Goal: Task Accomplishment & Management: Complete application form

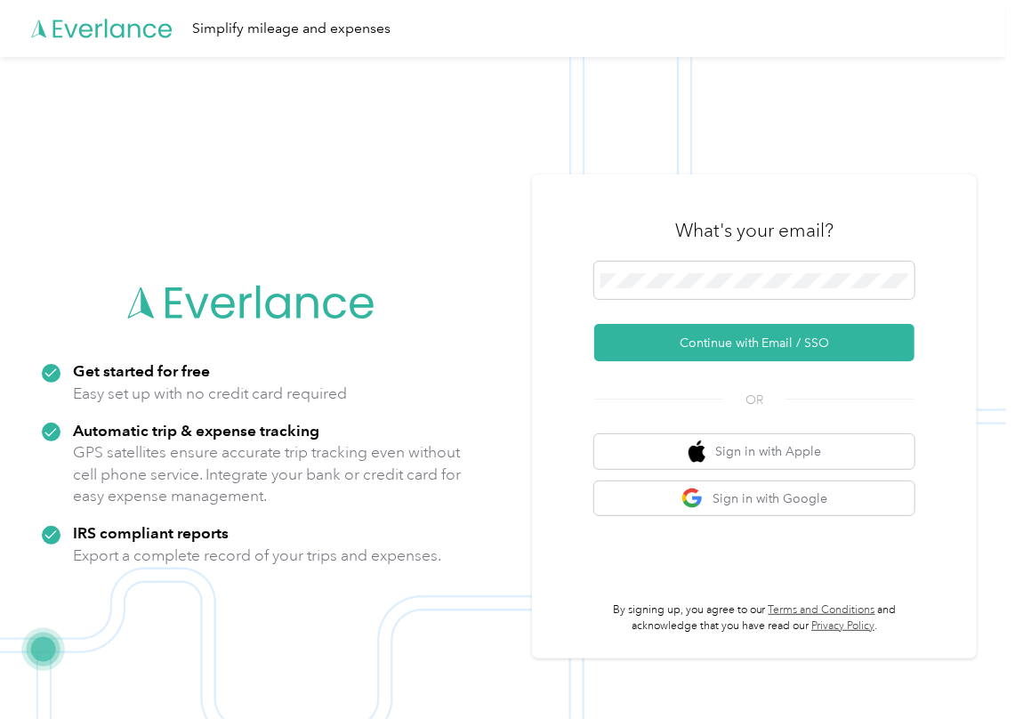
click at [644, 289] on span at bounding box center [754, 280] width 320 height 37
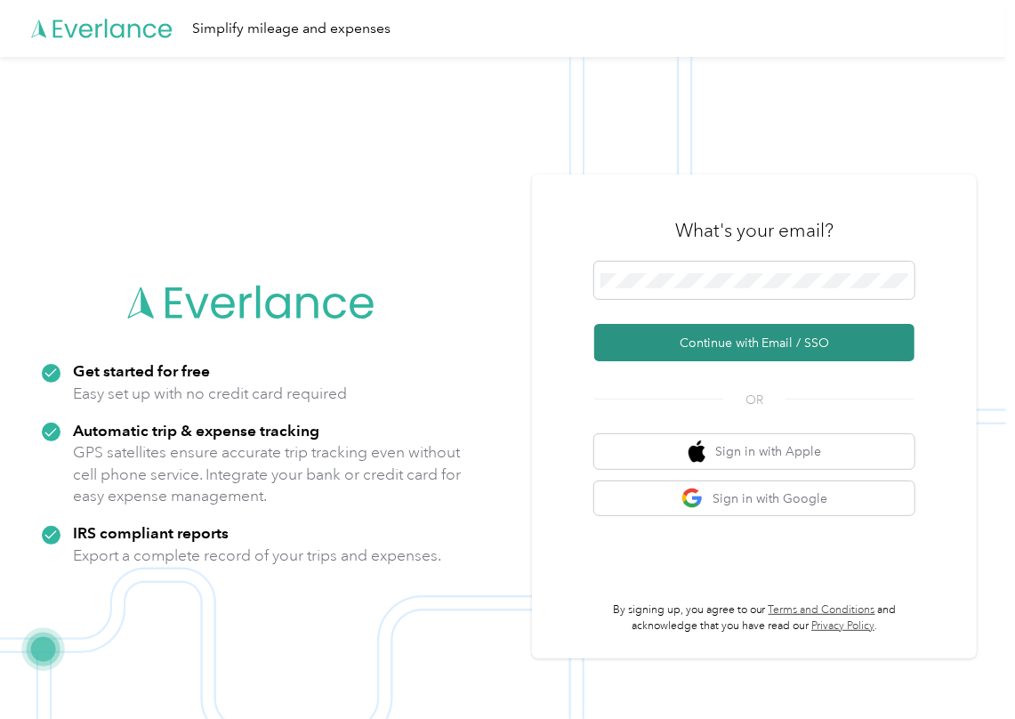
click at [650, 327] on button "Continue with Email / SSO" at bounding box center [754, 342] width 320 height 37
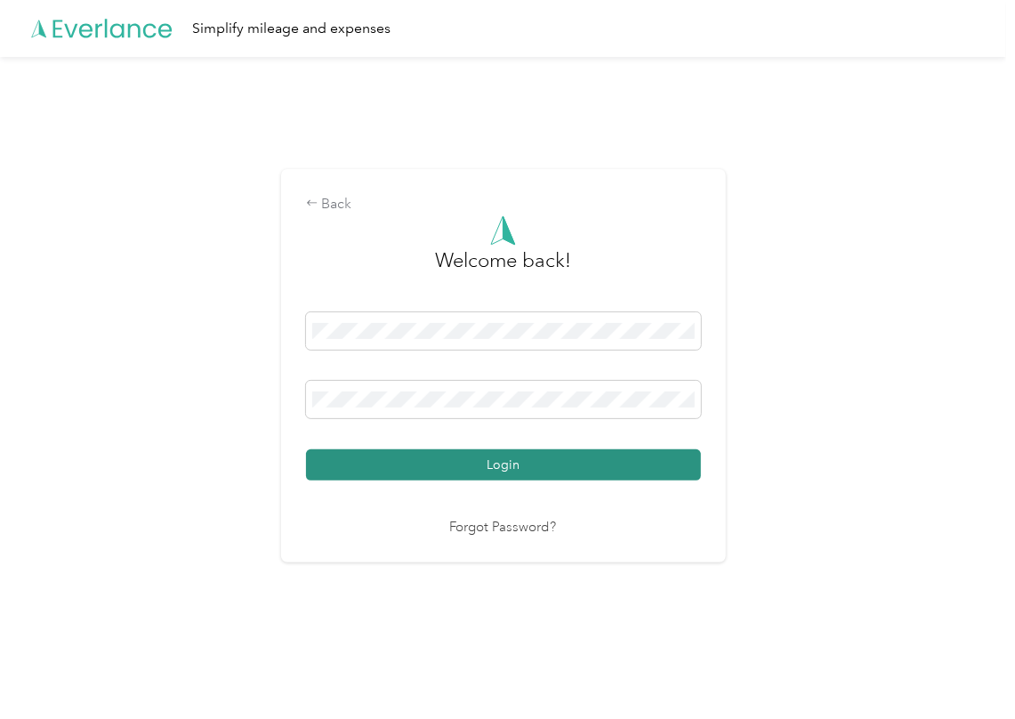
click at [382, 456] on button "Login" at bounding box center [503, 464] width 395 height 31
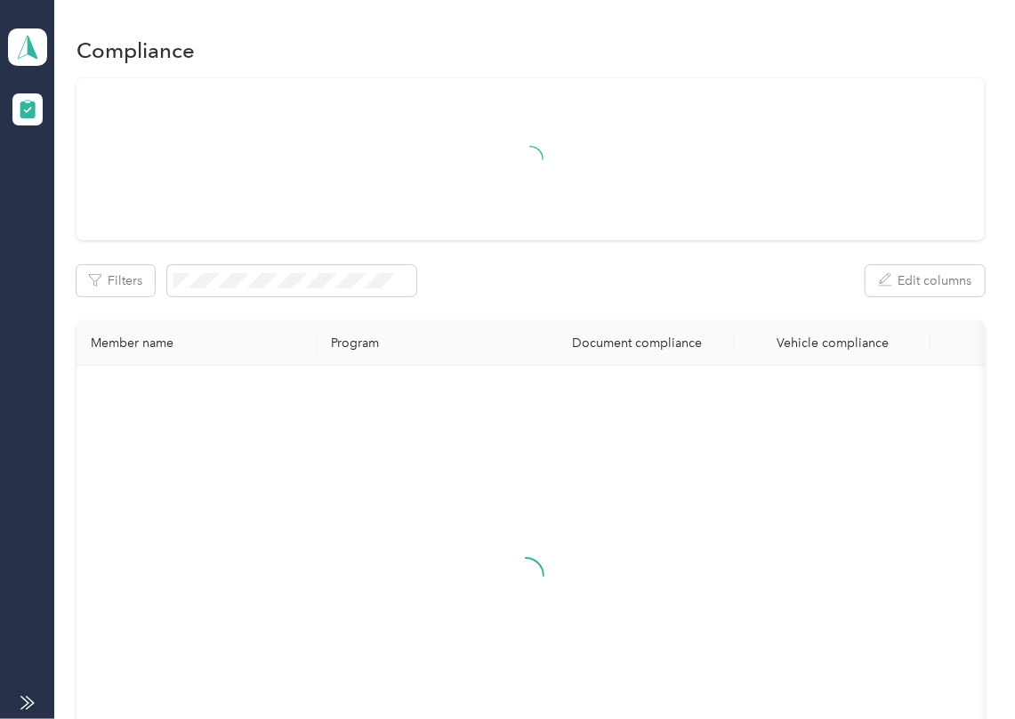
click at [568, 260] on div "Filters Edit columns Member name Program Document compliance Vehicle compliance" at bounding box center [531, 448] width 909 height 740
click at [23, 36] on icon at bounding box center [27, 47] width 27 height 25
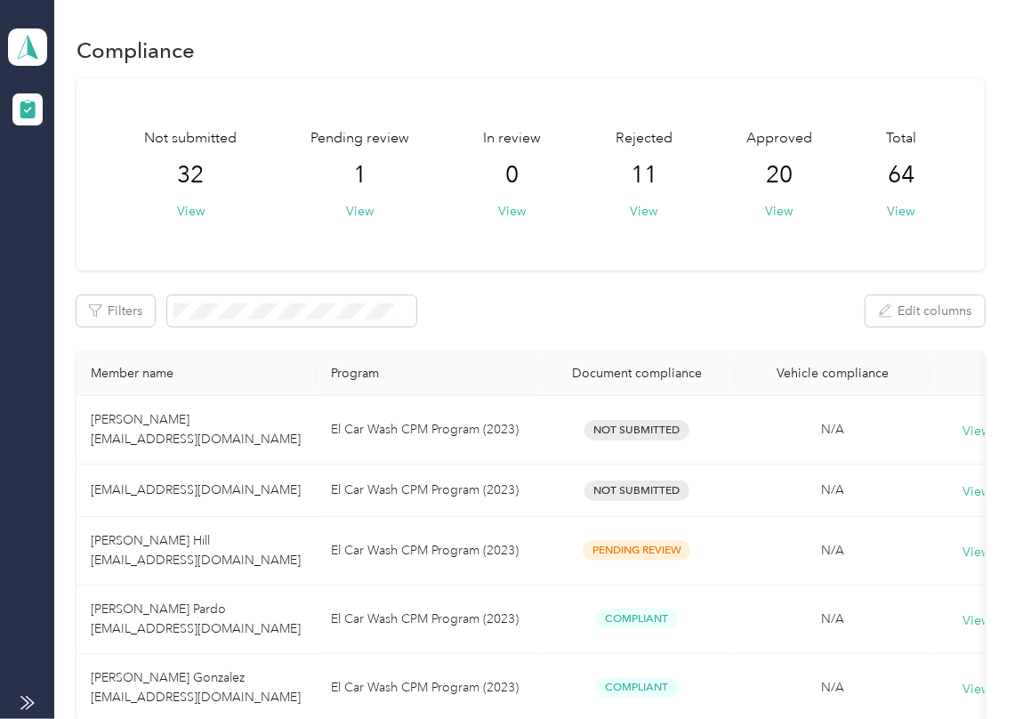
click at [541, 297] on div "Filters Edit columns" at bounding box center [531, 310] width 909 height 31
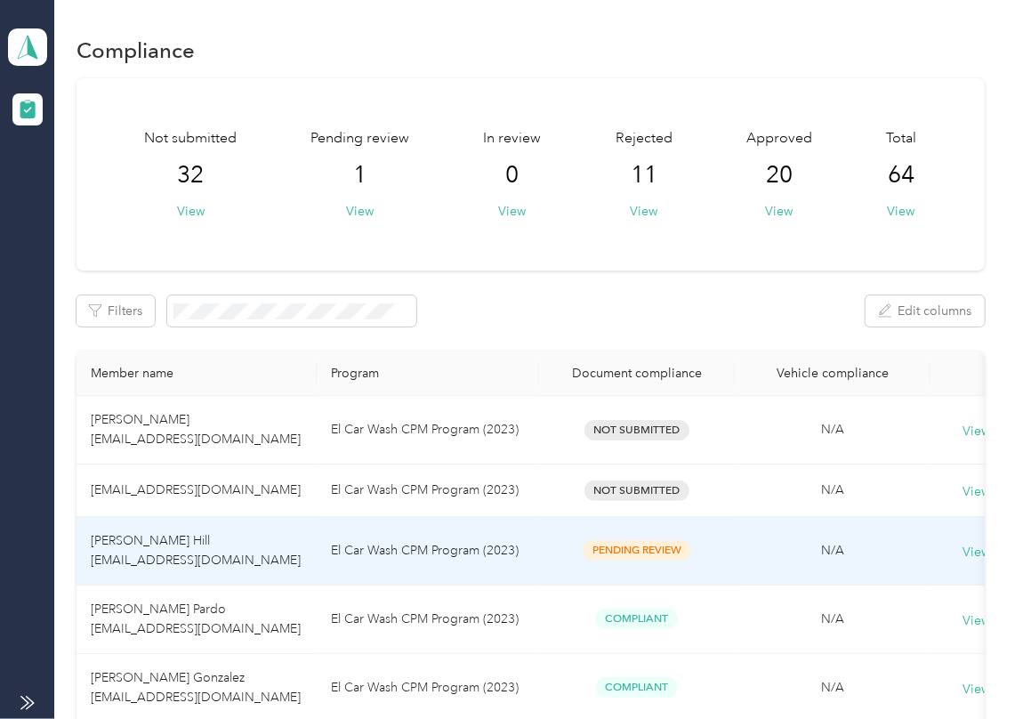
click at [352, 552] on td "El Car Wash CPM Program (2023)" at bounding box center [428, 551] width 222 height 69
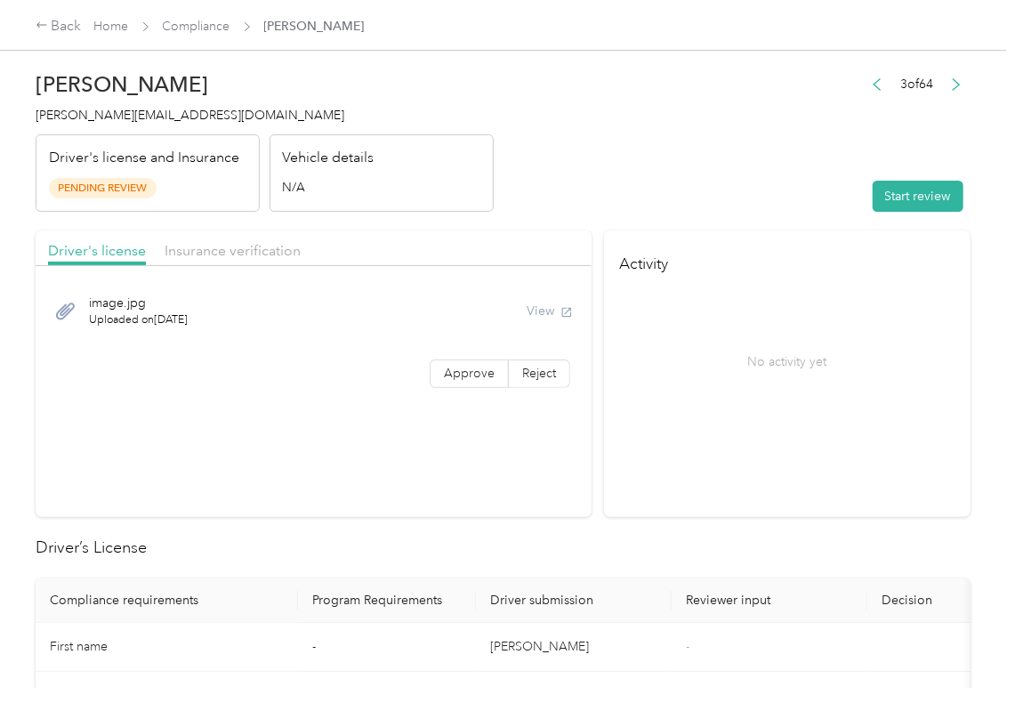
click at [472, 449] on section "Driver's license Insurance verification image.jpg Uploaded on [DATE] View Appro…" at bounding box center [314, 373] width 556 height 287
click at [891, 194] on button "Start review" at bounding box center [918, 196] width 91 height 31
click at [756, 169] on header "[PERSON_NAME] Hill [EMAIL_ADDRESS][DOMAIN_NAME] Driver's license and Insurance …" at bounding box center [503, 137] width 935 height 150
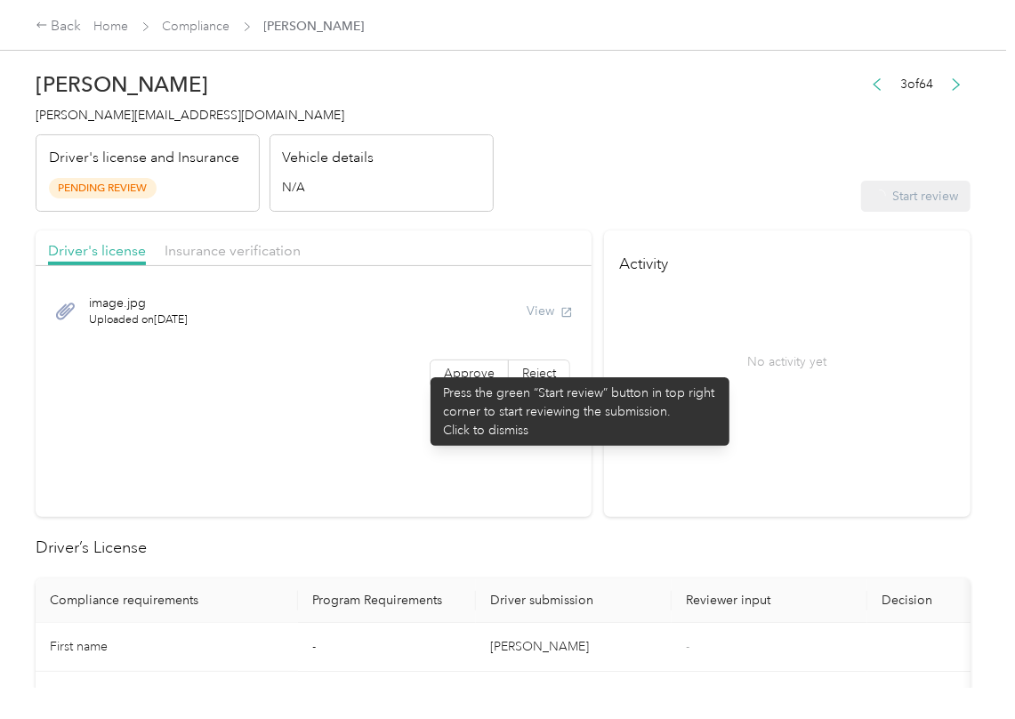
click at [422, 368] on div "Approve Reject" at bounding box center [314, 374] width 556 height 28
click at [467, 372] on span "Approve" at bounding box center [469, 373] width 51 height 15
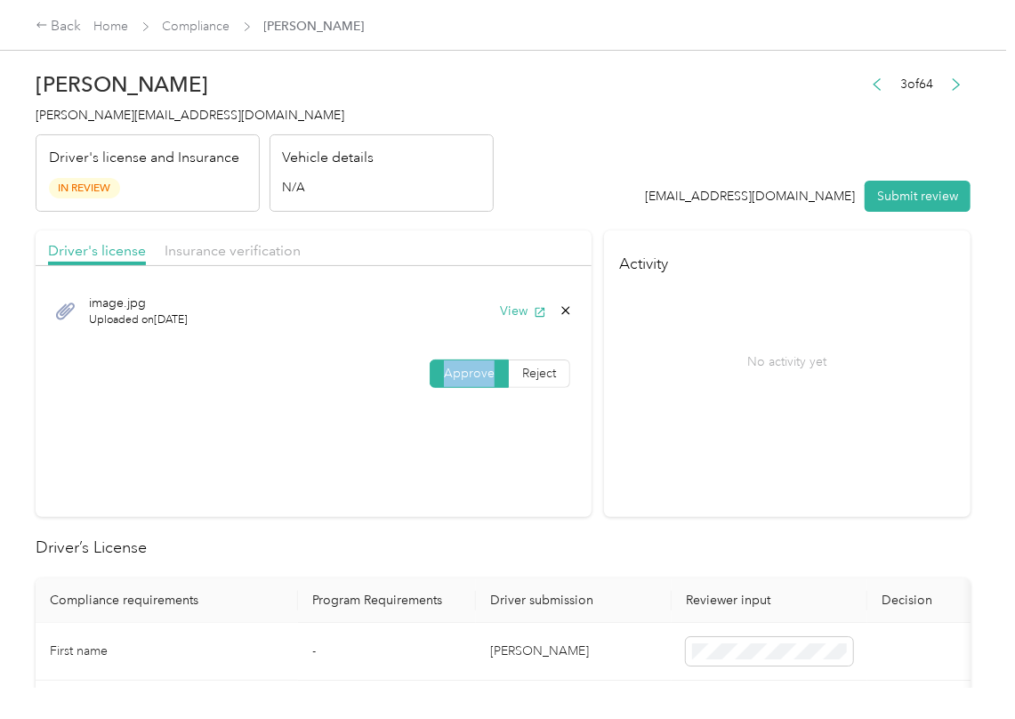
click at [467, 372] on span "Approve" at bounding box center [469, 373] width 51 height 15
click at [520, 313] on button "View" at bounding box center [523, 311] width 46 height 19
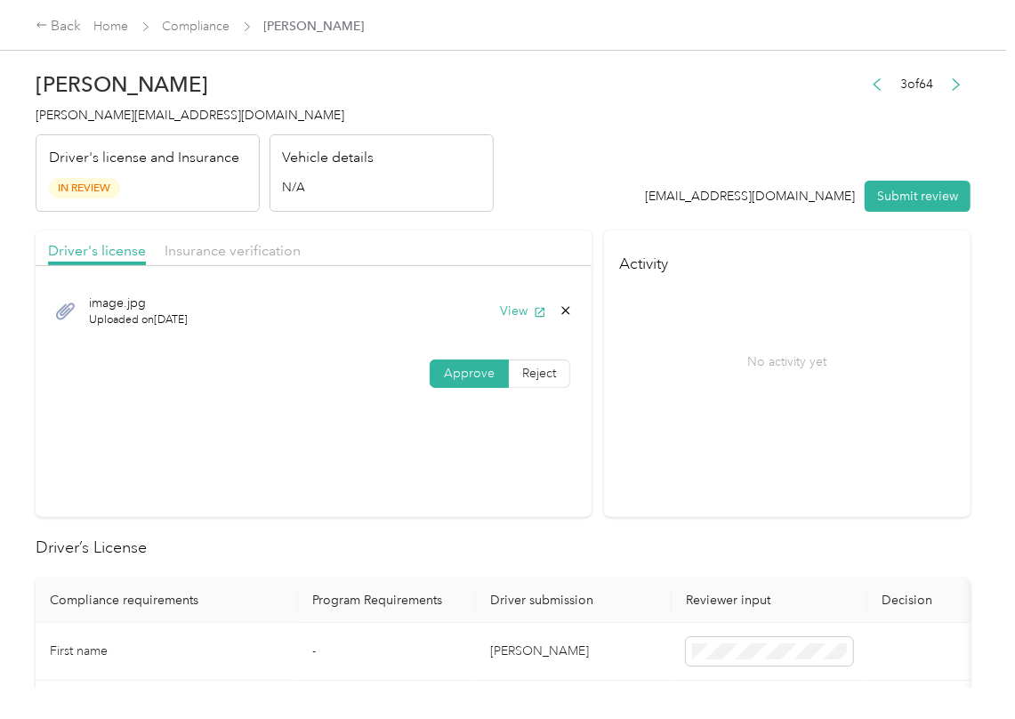
click at [535, 208] on header "[PERSON_NAME] Hill [EMAIL_ADDRESS][DOMAIN_NAME] Driver's license and Insurance …" at bounding box center [503, 137] width 935 height 150
click at [210, 242] on span "Insurance verification" at bounding box center [233, 250] width 136 height 17
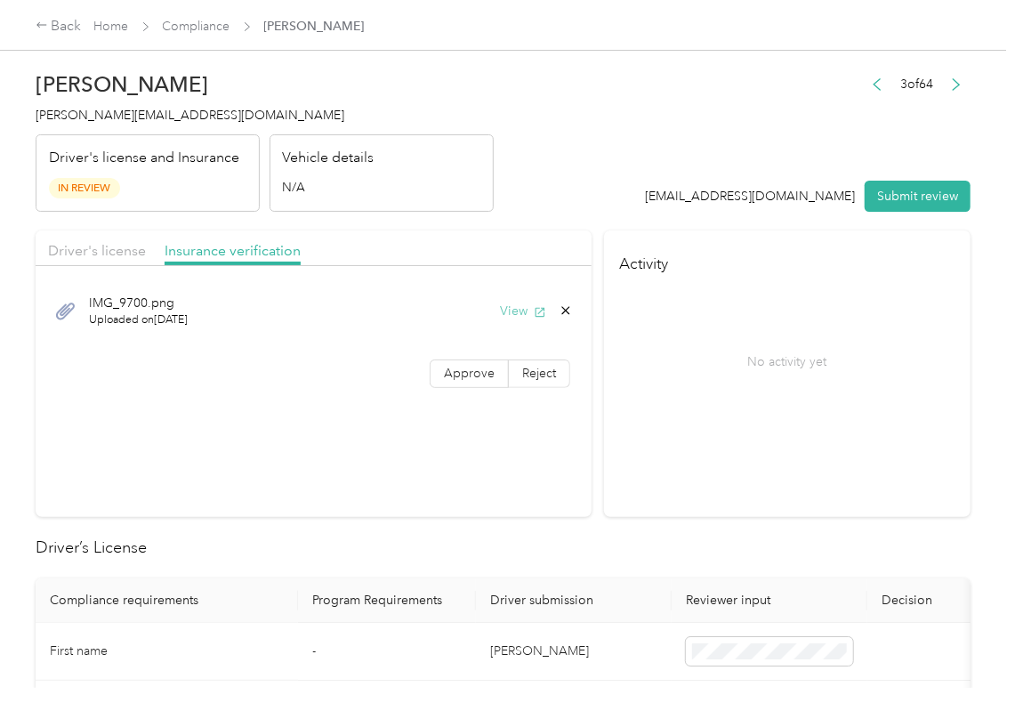
click at [523, 314] on button "View" at bounding box center [523, 311] width 46 height 19
click at [461, 379] on span "Approve" at bounding box center [469, 373] width 51 height 15
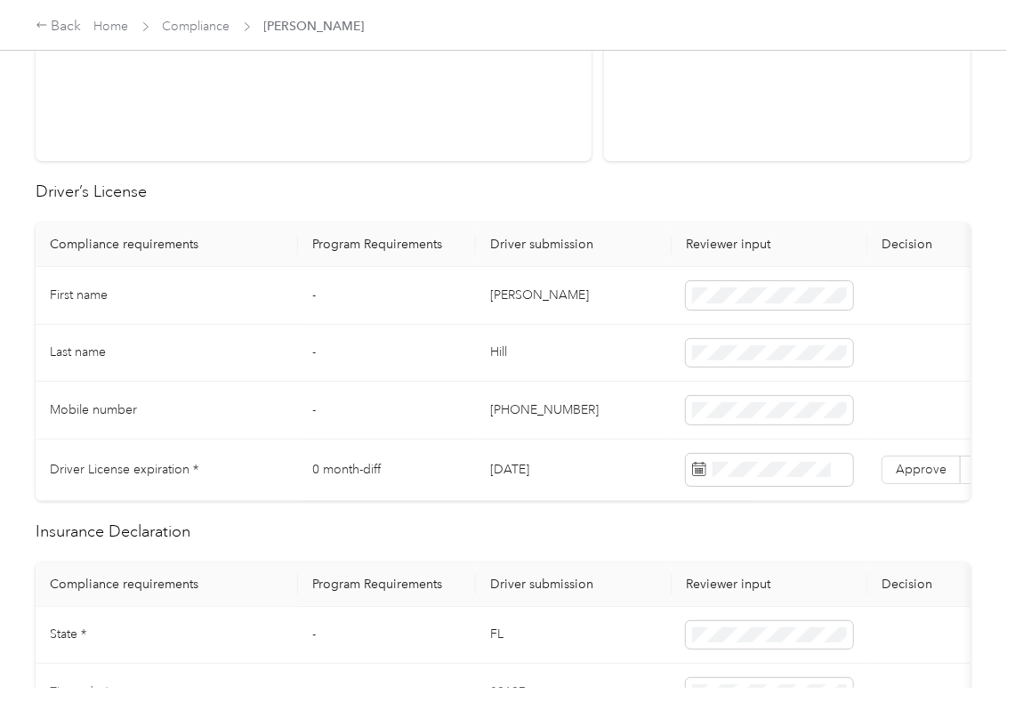
click at [520, 477] on td "[DATE]" at bounding box center [574, 470] width 196 height 61
copy td "[DATE]"
click at [562, 204] on h2 "Driver’s License" at bounding box center [503, 192] width 935 height 24
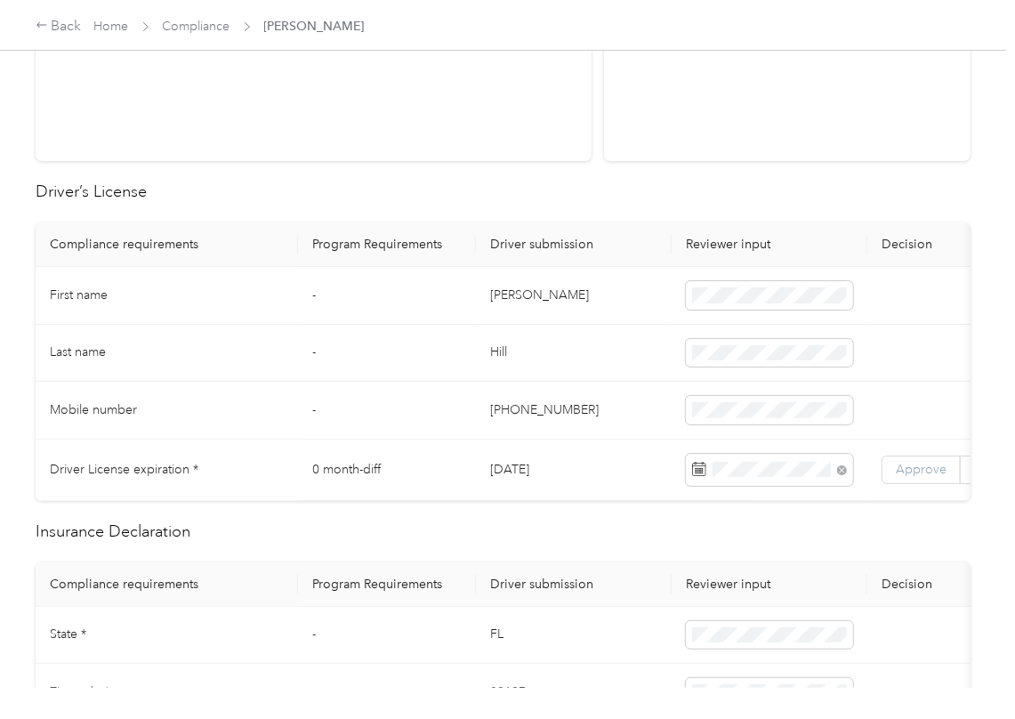
click at [929, 475] on span "Approve" at bounding box center [921, 469] width 51 height 15
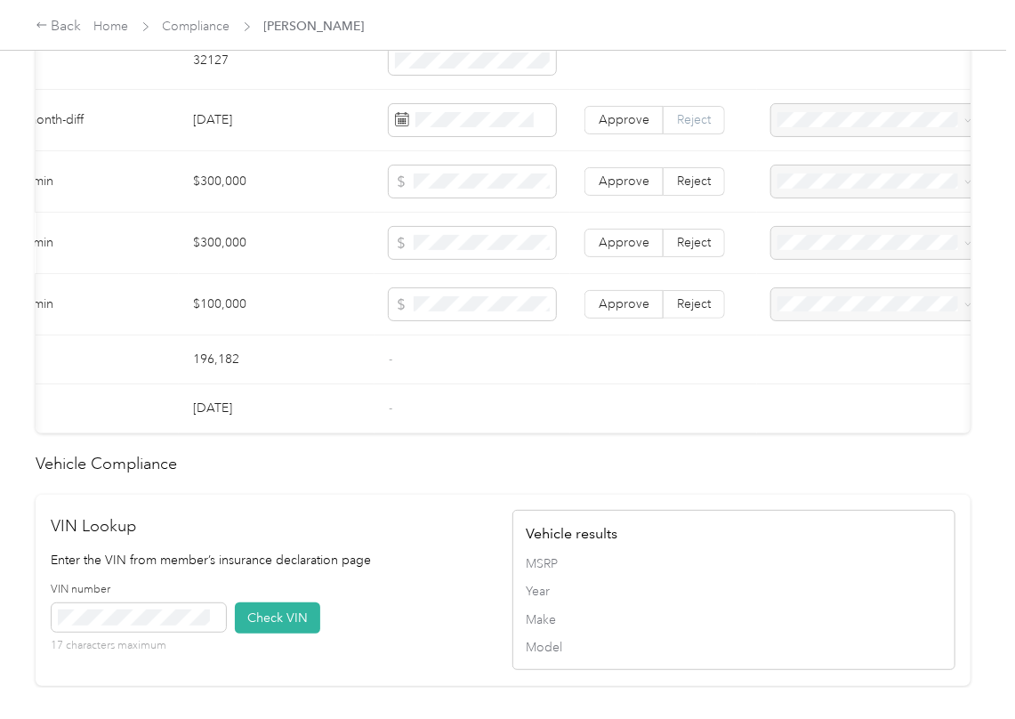
scroll to position [830, 0]
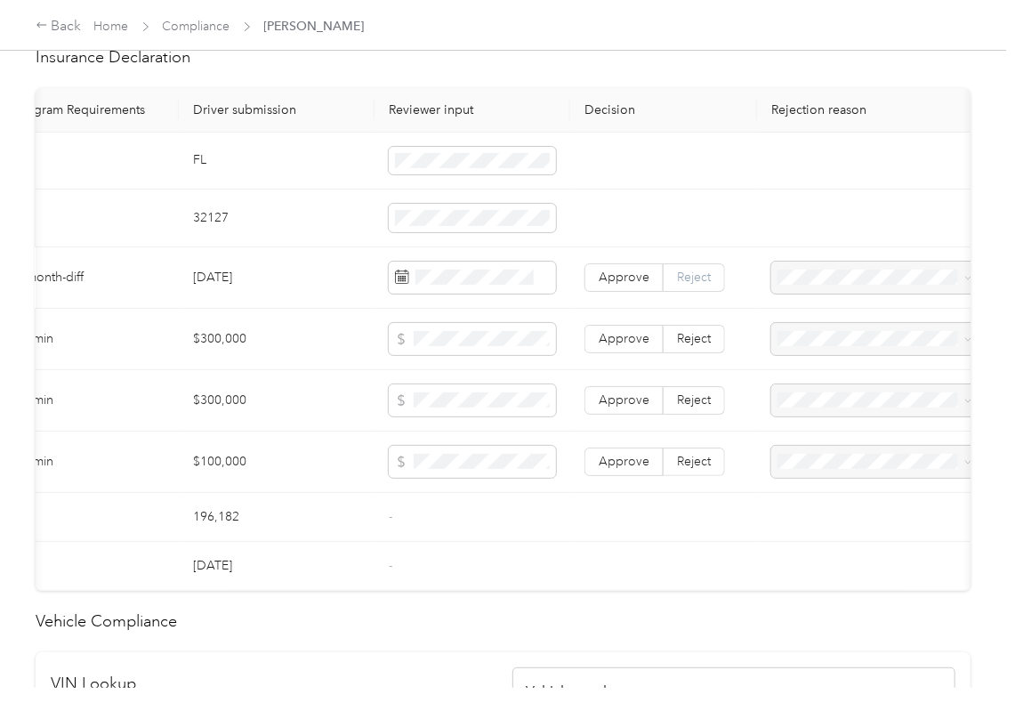
click at [688, 285] on span "Reject" at bounding box center [694, 277] width 34 height 15
drag, startPoint x: 831, startPoint y: 335, endPoint x: 835, endPoint y: 349, distance: 13.8
click at [831, 338] on span "Insurance expiration missing from uploaded Insurance Policy doc" at bounding box center [872, 351] width 179 height 53
drag, startPoint x: 399, startPoint y: 548, endPoint x: 402, endPoint y: 557, distance: 9.6
click at [399, 542] on td "-" at bounding box center [473, 517] width 196 height 49
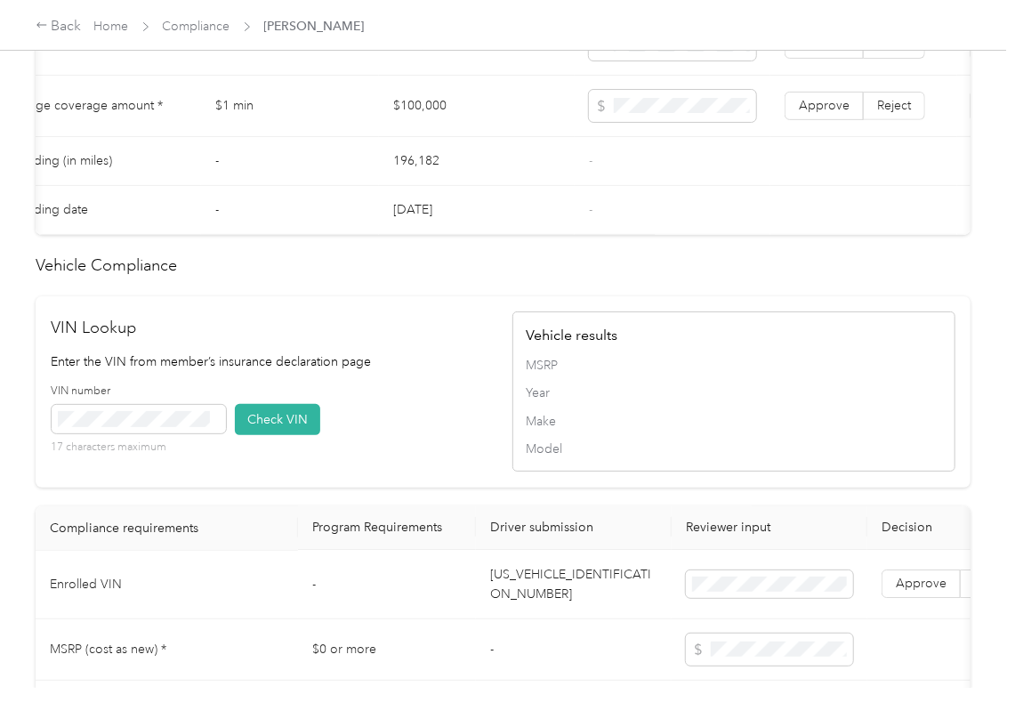
scroll to position [949, 0]
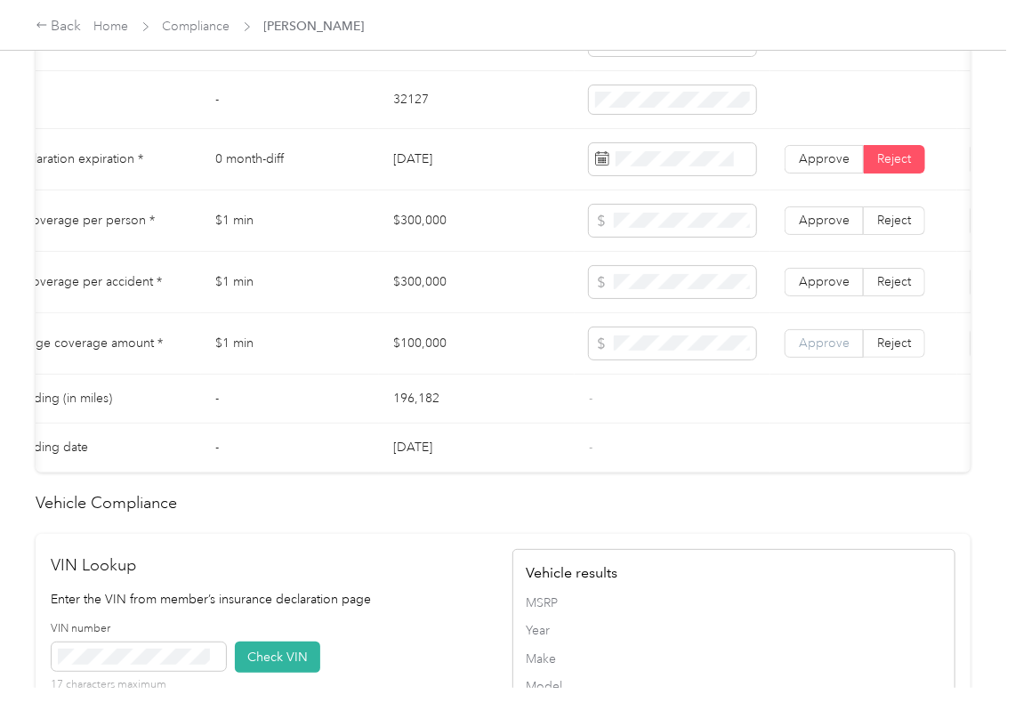
click at [815, 351] on span "Approve" at bounding box center [824, 342] width 51 height 15
click at [828, 296] on label "Approve" at bounding box center [824, 282] width 79 height 28
click at [831, 228] on span "Approve" at bounding box center [824, 220] width 51 height 15
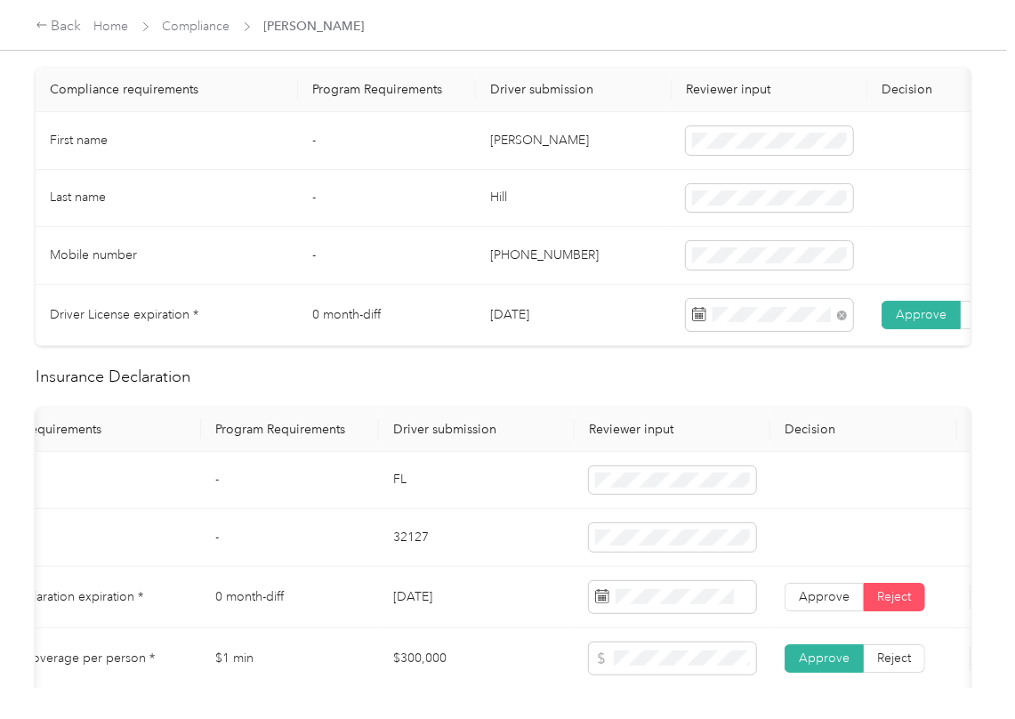
scroll to position [0, 0]
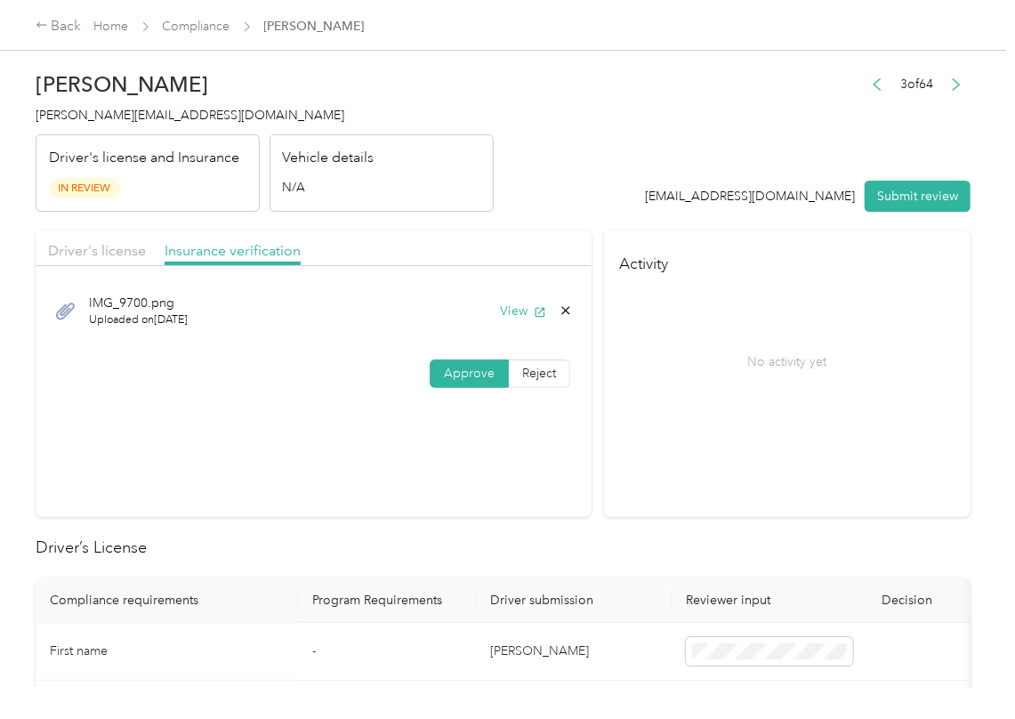
drag, startPoint x: 538, startPoint y: 371, endPoint x: 489, endPoint y: 378, distance: 49.5
click at [536, 371] on span "Reject" at bounding box center [539, 373] width 34 height 15
click at [357, 378] on div "Approve Reject" at bounding box center [314, 374] width 556 height 28
click at [517, 383] on label "Reject" at bounding box center [539, 374] width 61 height 28
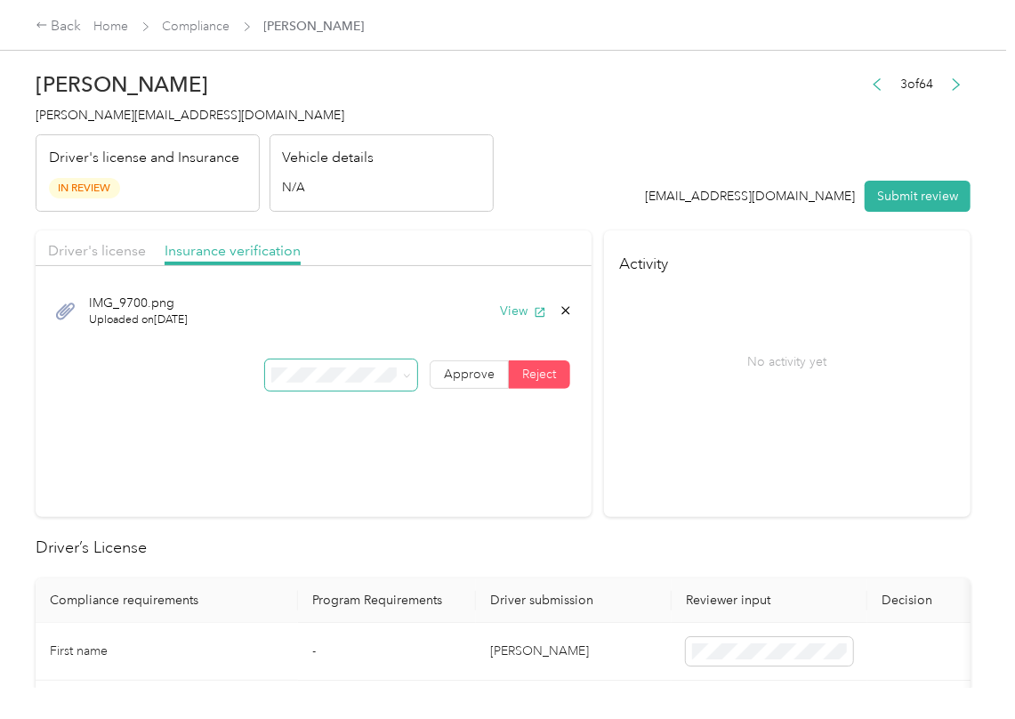
click at [360, 383] on span at bounding box center [341, 375] width 152 height 31
click at [321, 552] on span "Name not shown as insured driver" at bounding box center [327, 537] width 111 height 34
click at [521, 307] on button "View" at bounding box center [523, 311] width 46 height 19
click at [97, 249] on span "Driver's license" at bounding box center [97, 250] width 98 height 17
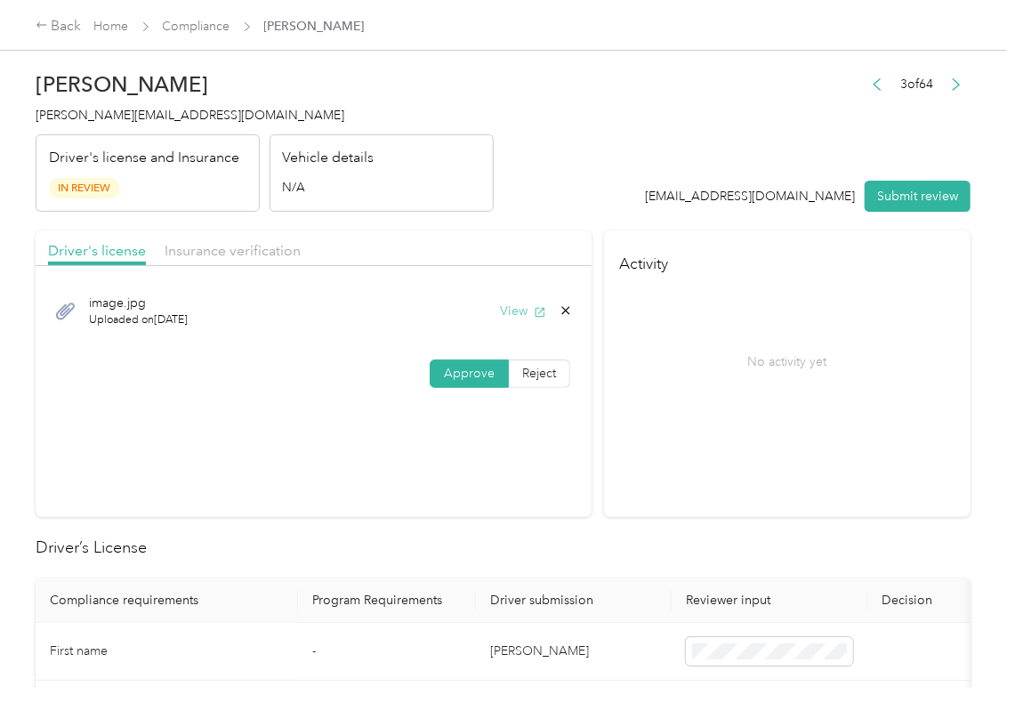
click at [513, 314] on button "View" at bounding box center [523, 311] width 46 height 19
click at [869, 185] on button "Submit review" at bounding box center [918, 196] width 106 height 31
click at [53, 110] on span "[PERSON_NAME][EMAIL_ADDRESS][DOMAIN_NAME]" at bounding box center [190, 115] width 309 height 15
click at [54, 110] on span "[PERSON_NAME][EMAIL_ADDRESS][DOMAIN_NAME]" at bounding box center [190, 115] width 309 height 15
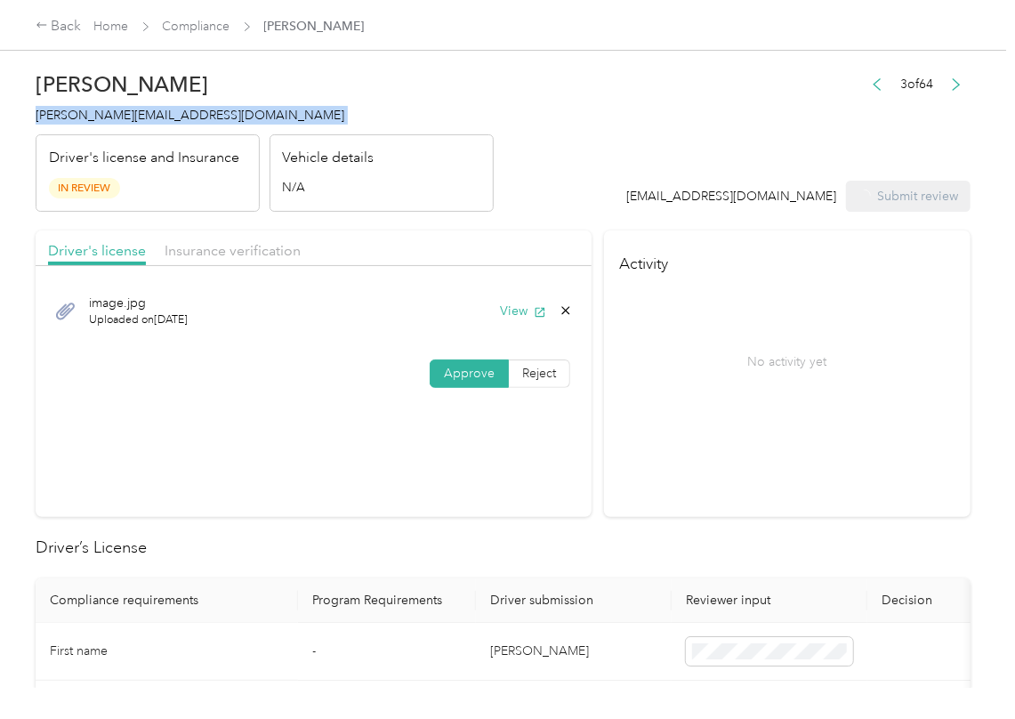
click at [54, 110] on span "[PERSON_NAME][EMAIL_ADDRESS][DOMAIN_NAME]" at bounding box center [190, 115] width 309 height 15
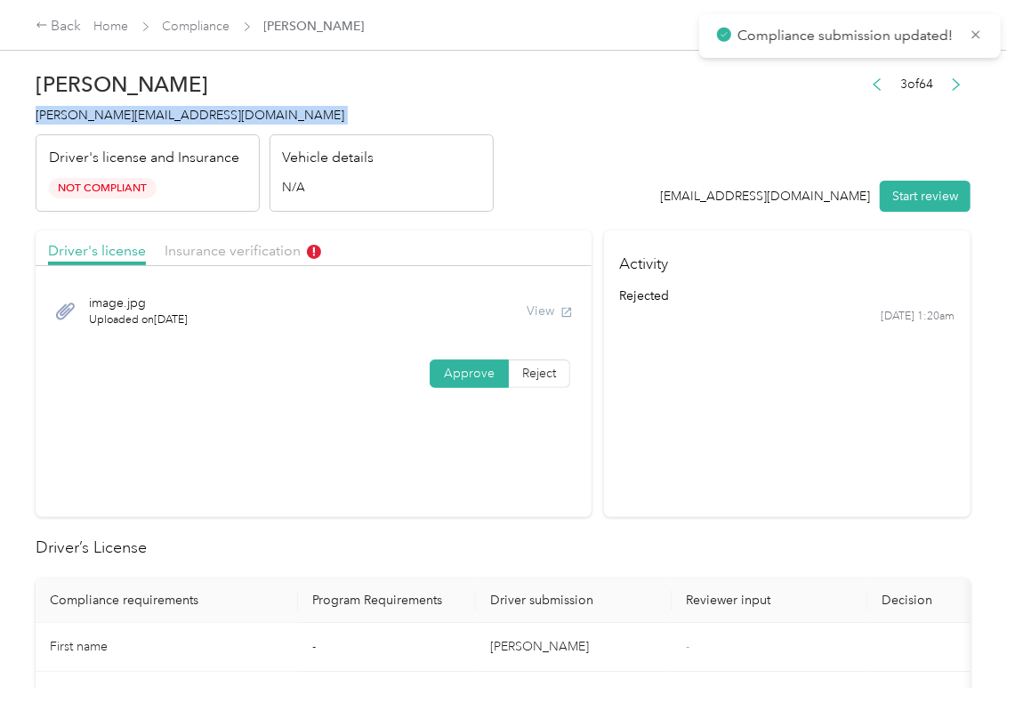
copy span "[PERSON_NAME][EMAIL_ADDRESS][DOMAIN_NAME]"
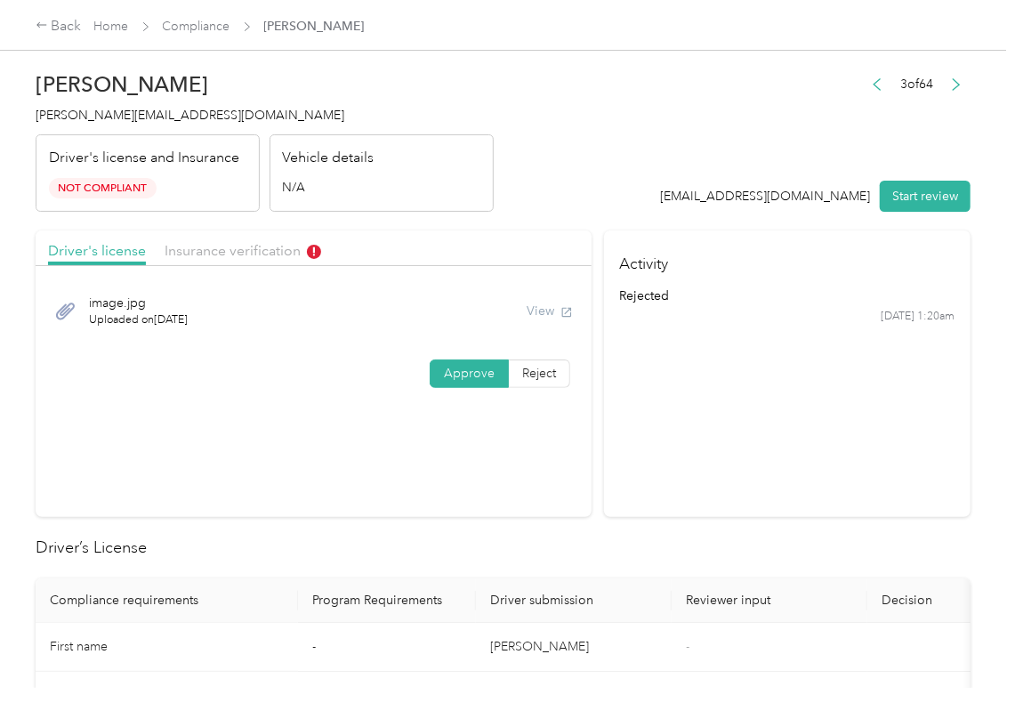
click at [748, 408] on section "Activity rejected [DATE] 1:20am" at bounding box center [787, 373] width 367 height 287
click at [204, 26] on link "Compliance" at bounding box center [197, 26] width 68 height 15
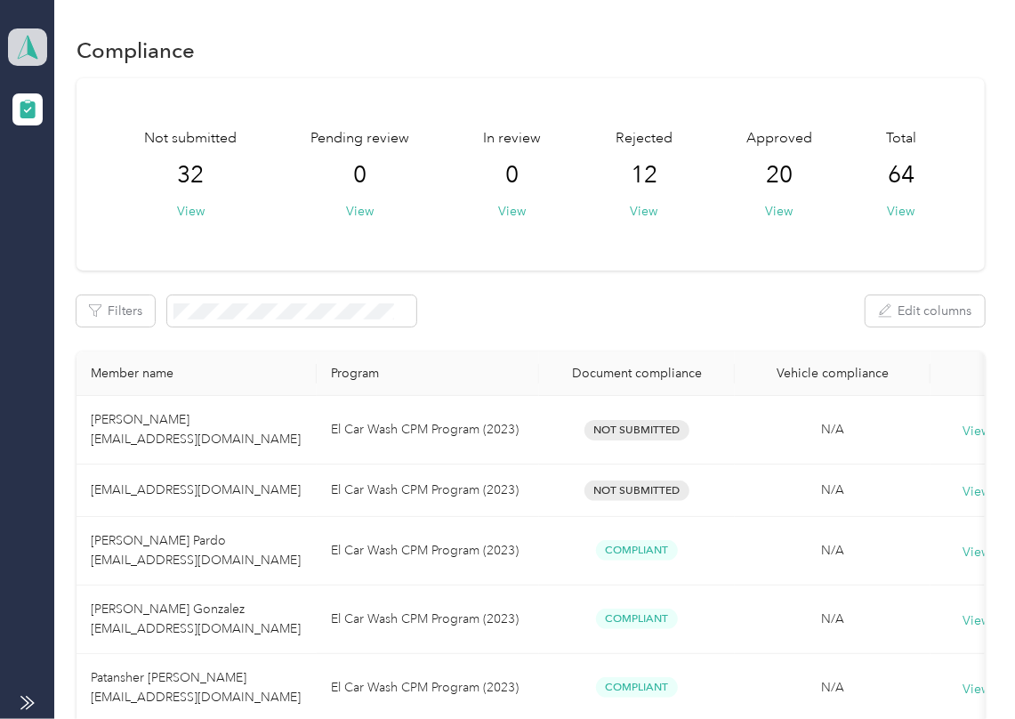
click at [29, 36] on icon at bounding box center [27, 47] width 27 height 25
click at [78, 186] on div "Log out" at bounding box center [57, 186] width 69 height 19
